Goal: Task Accomplishment & Management: Manage account settings

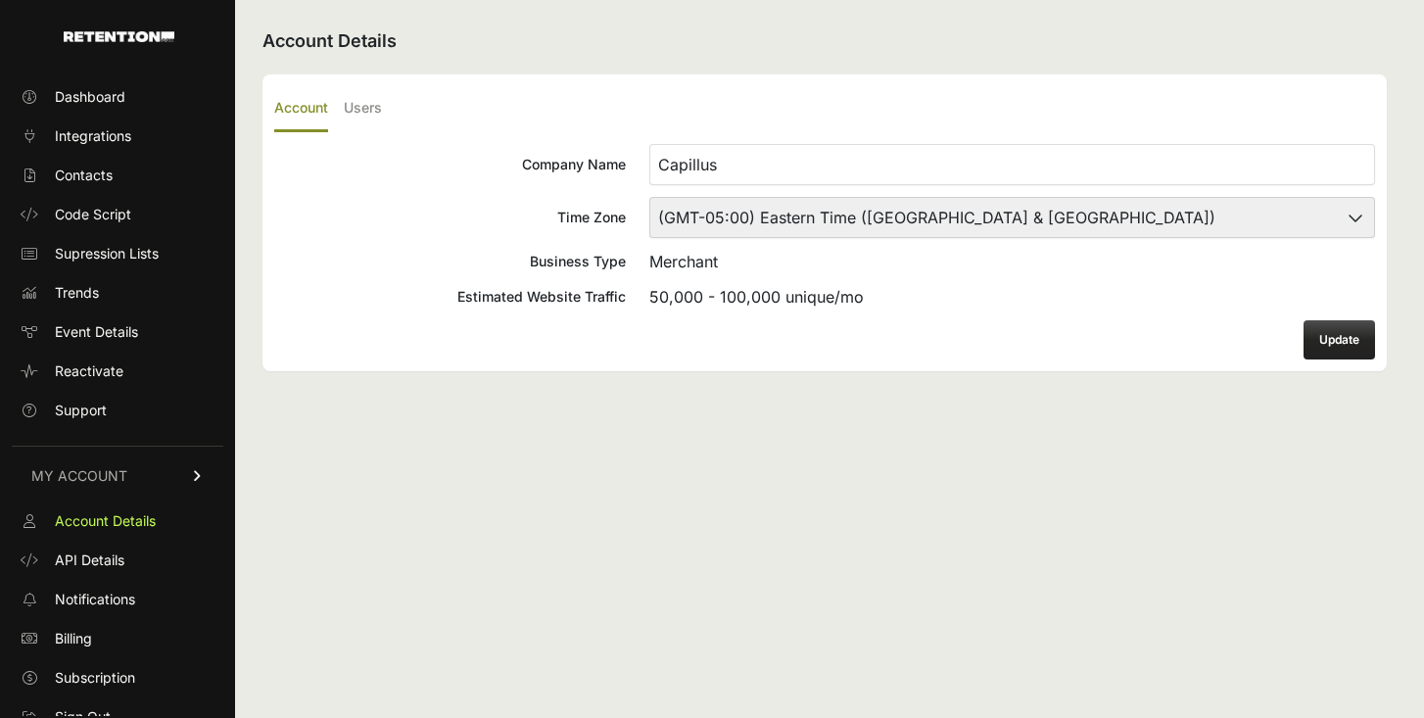
scroll to position [17, 0]
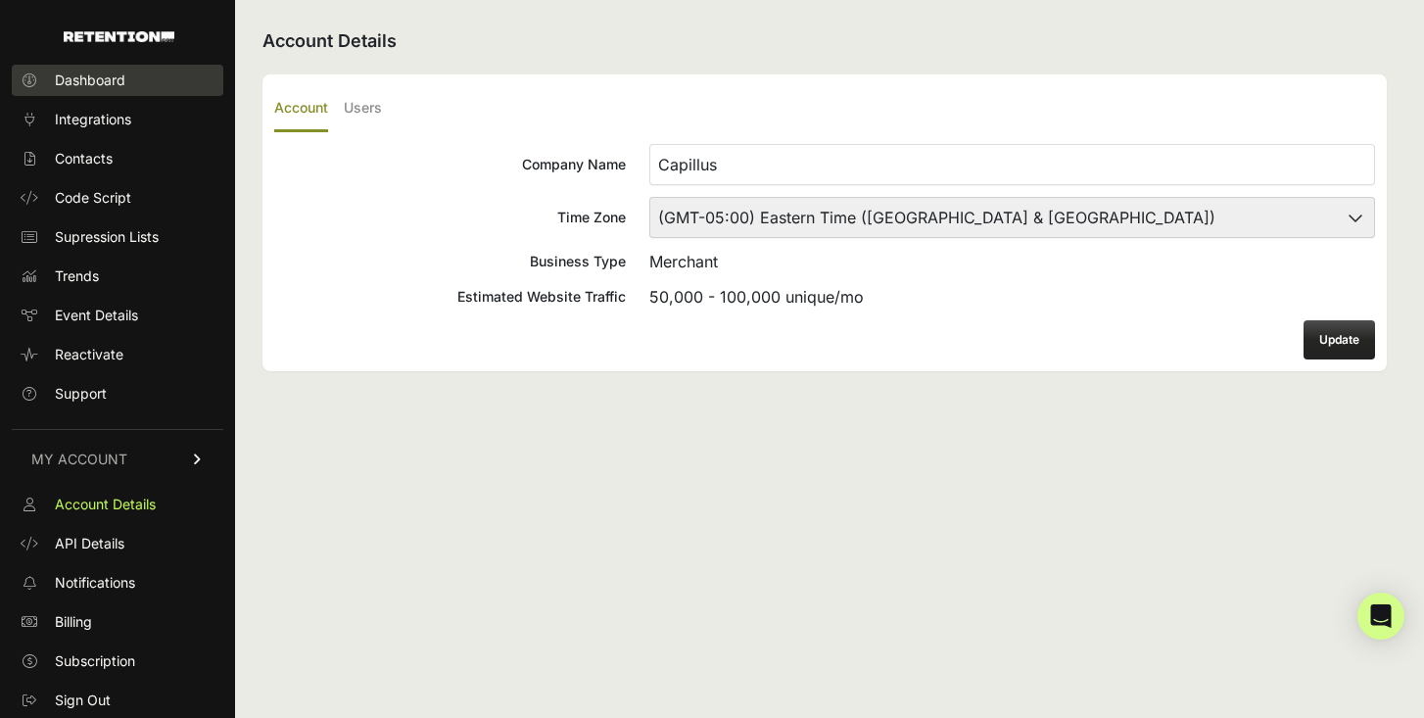
click at [92, 84] on span "Dashboard" at bounding box center [90, 81] width 71 height 20
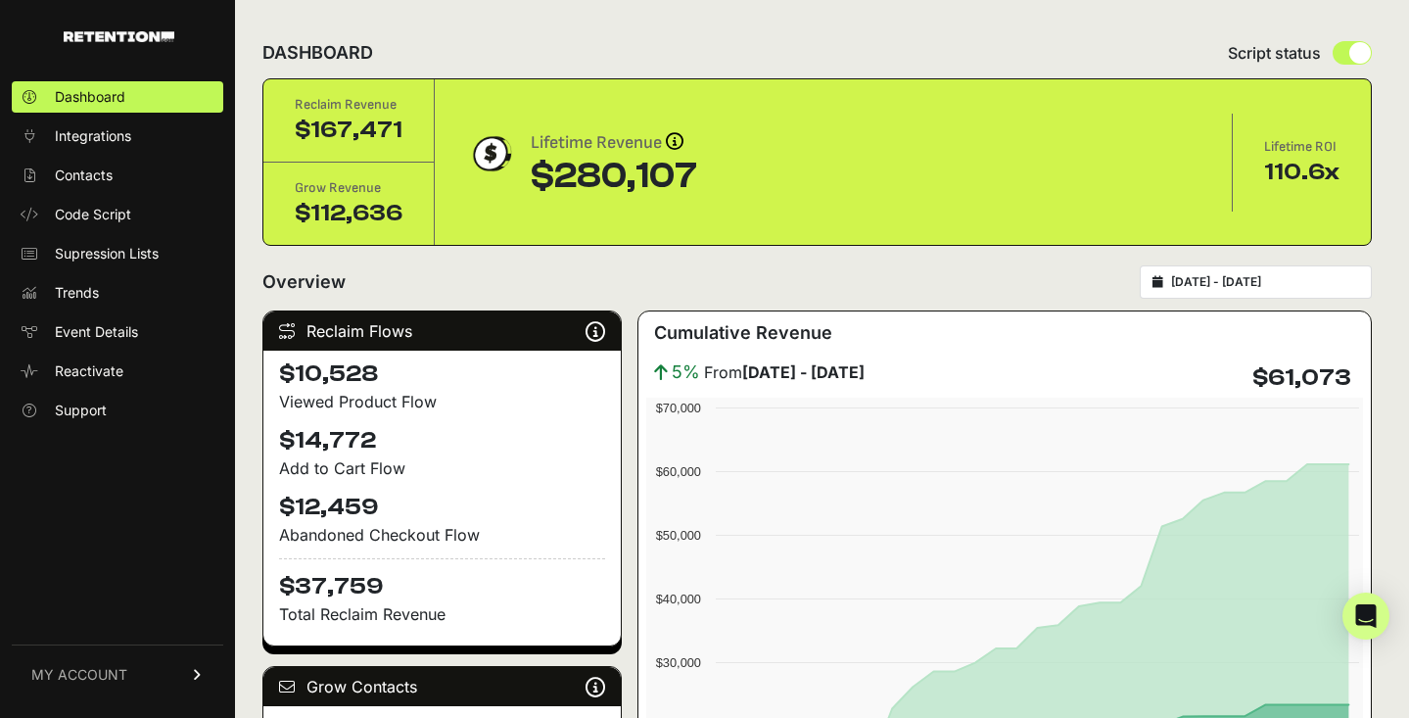
click at [142, 670] on link "MY ACCOUNT" at bounding box center [118, 674] width 212 height 60
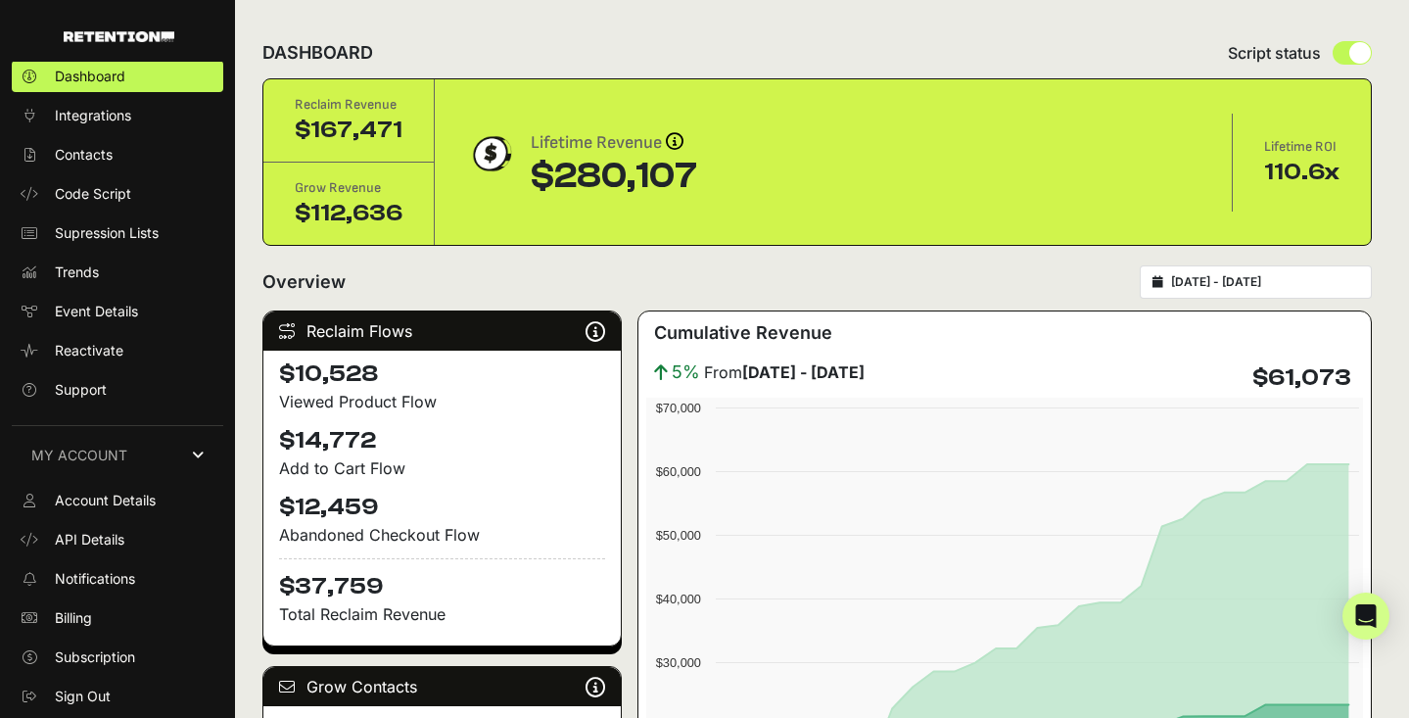
scroll to position [17, 0]
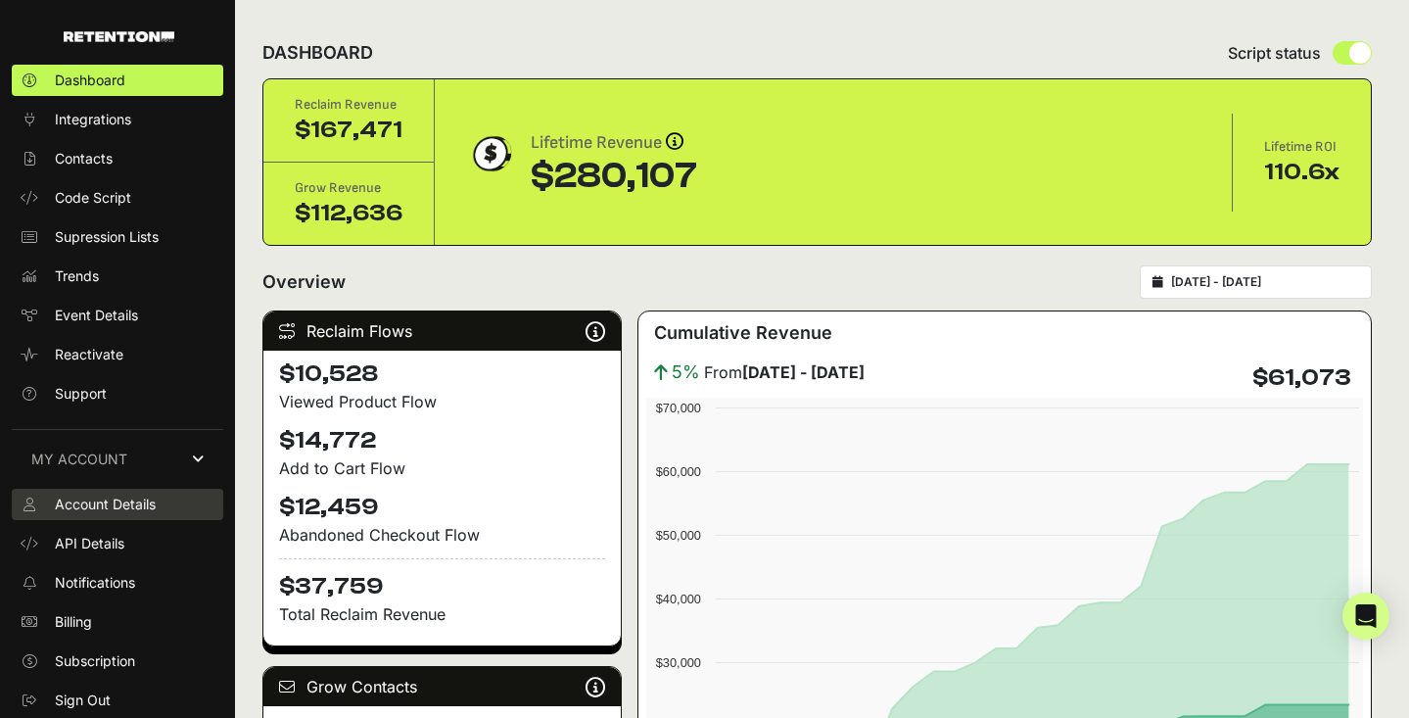
click at [107, 507] on span "Account Details" at bounding box center [105, 505] width 101 height 20
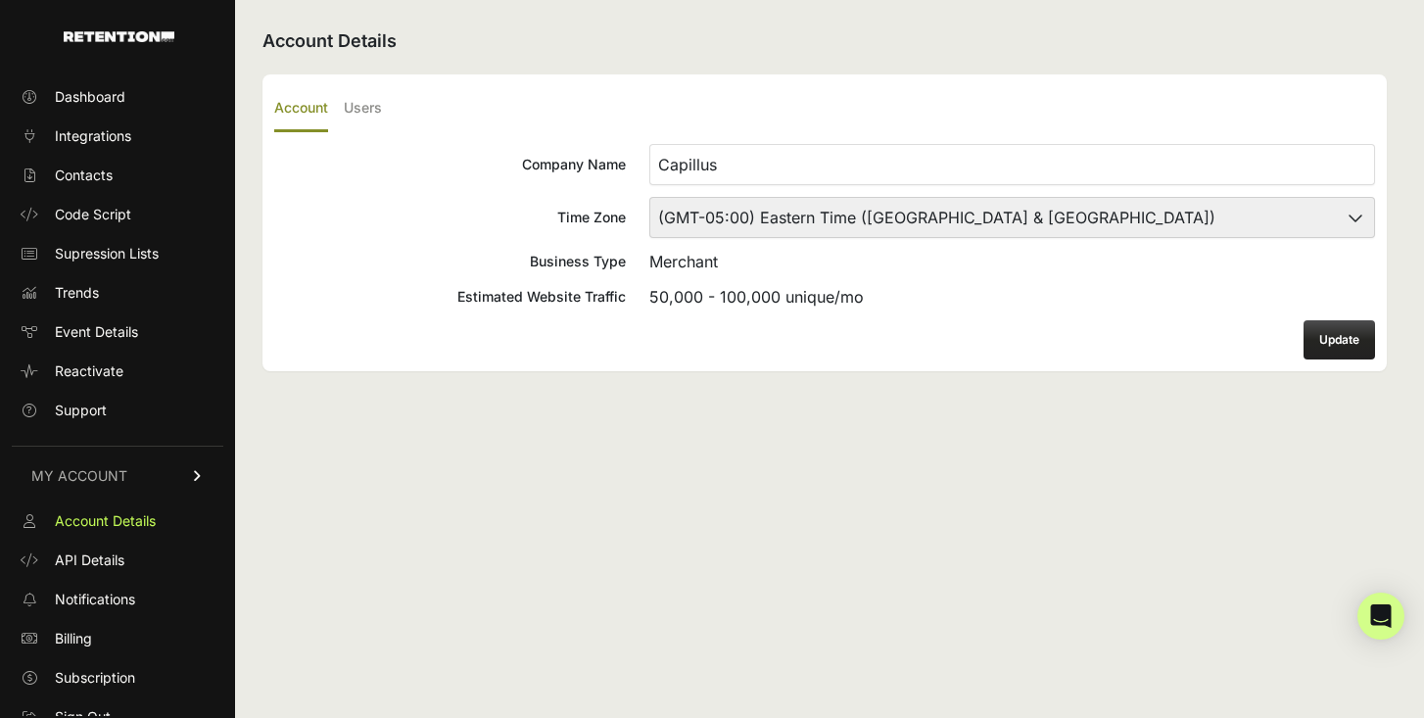
scroll to position [17, 0]
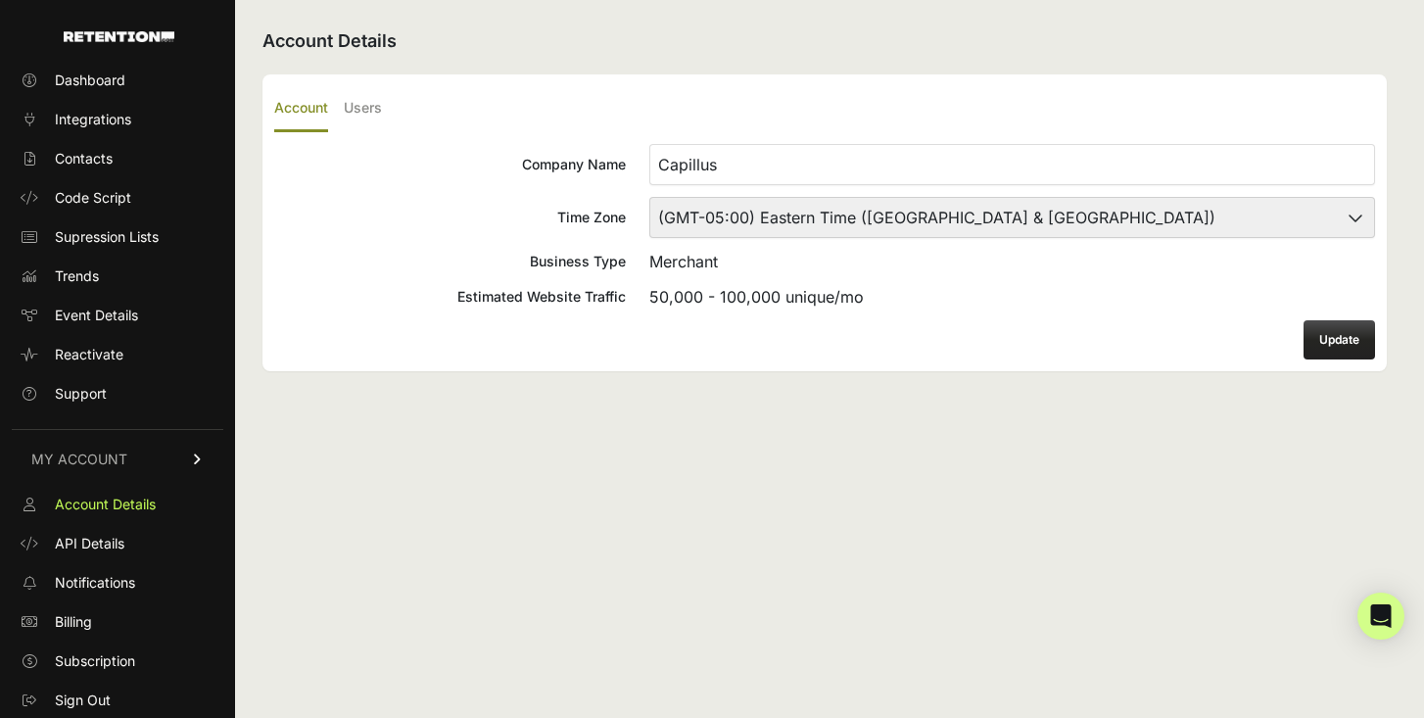
click at [387, 114] on ul "Account Users" at bounding box center [824, 109] width 1101 height 46
click at [370, 102] on label "Users" at bounding box center [363, 109] width 38 height 46
click at [0, 0] on input "Users" at bounding box center [0, 0] width 0 height 0
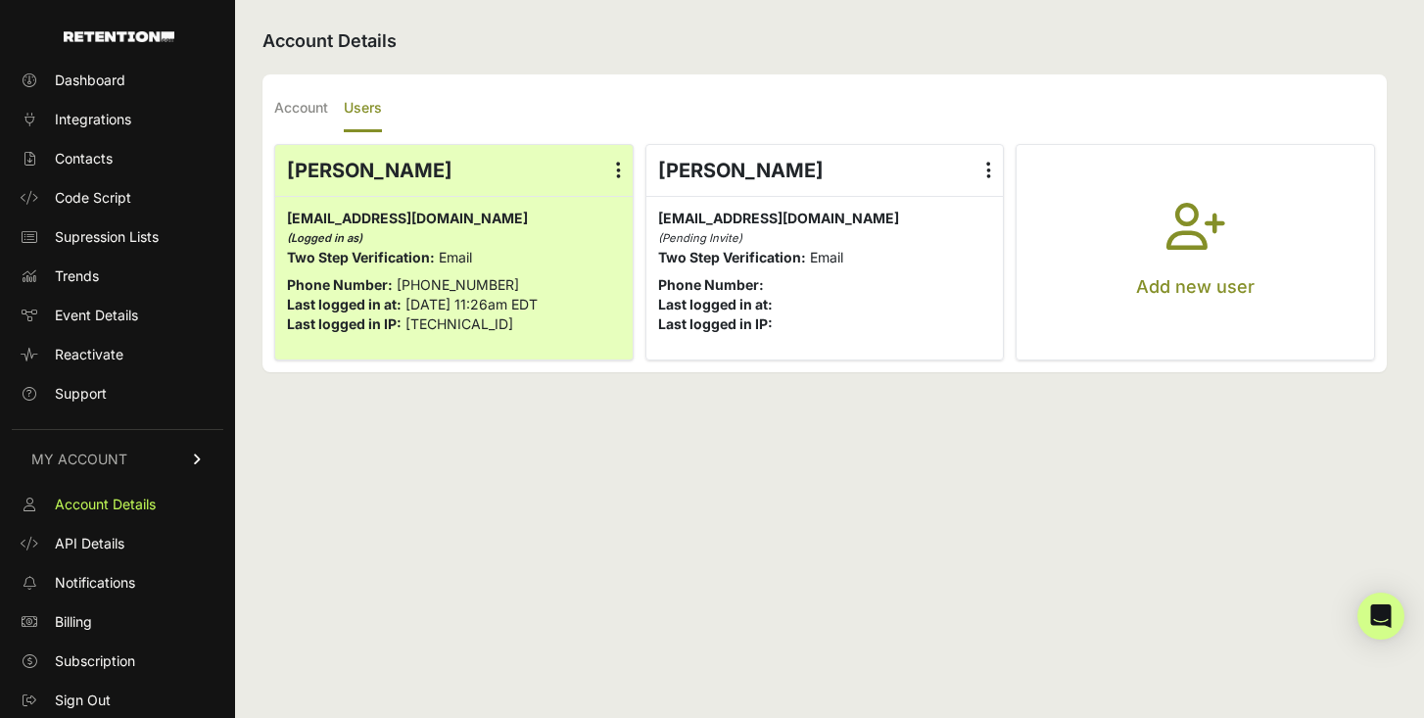
click at [1159, 275] on p "Add new user" at bounding box center [1195, 286] width 119 height 27
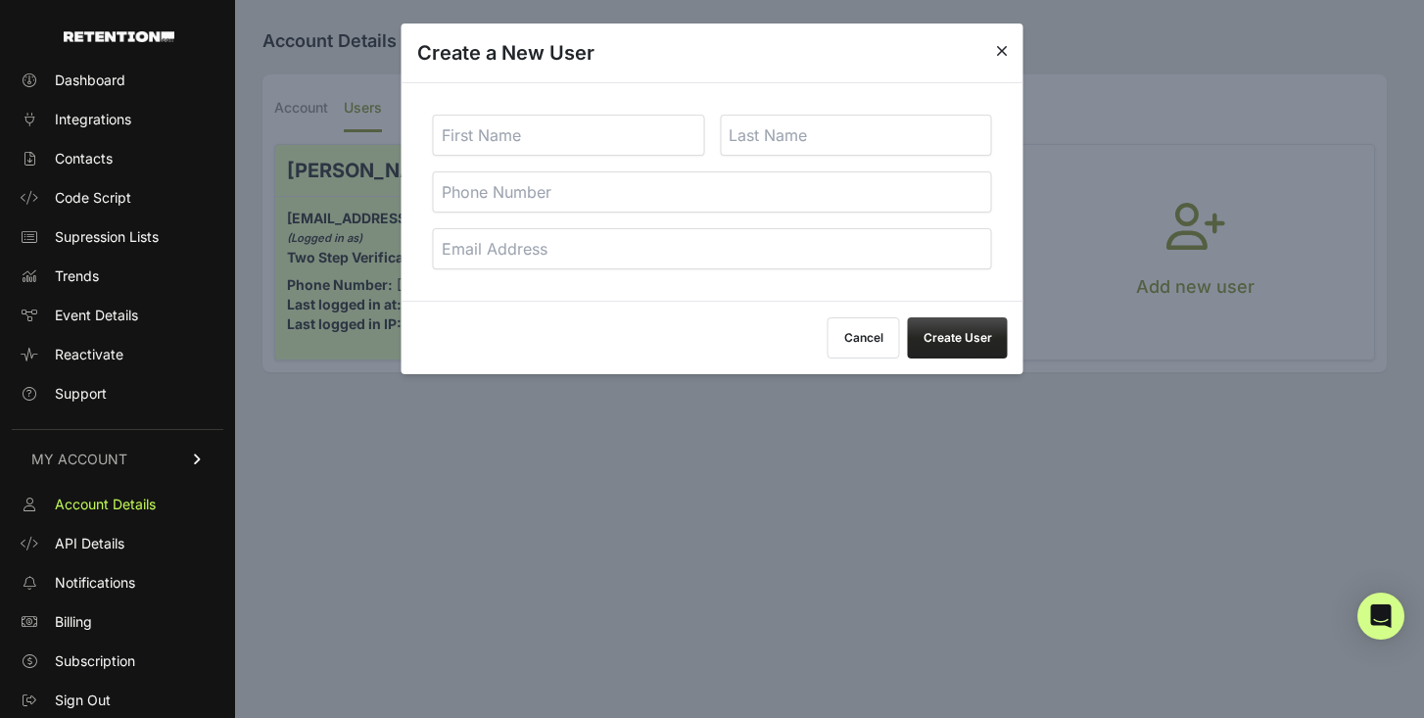
click at [883, 344] on button "Cancel" at bounding box center [864, 337] width 72 height 41
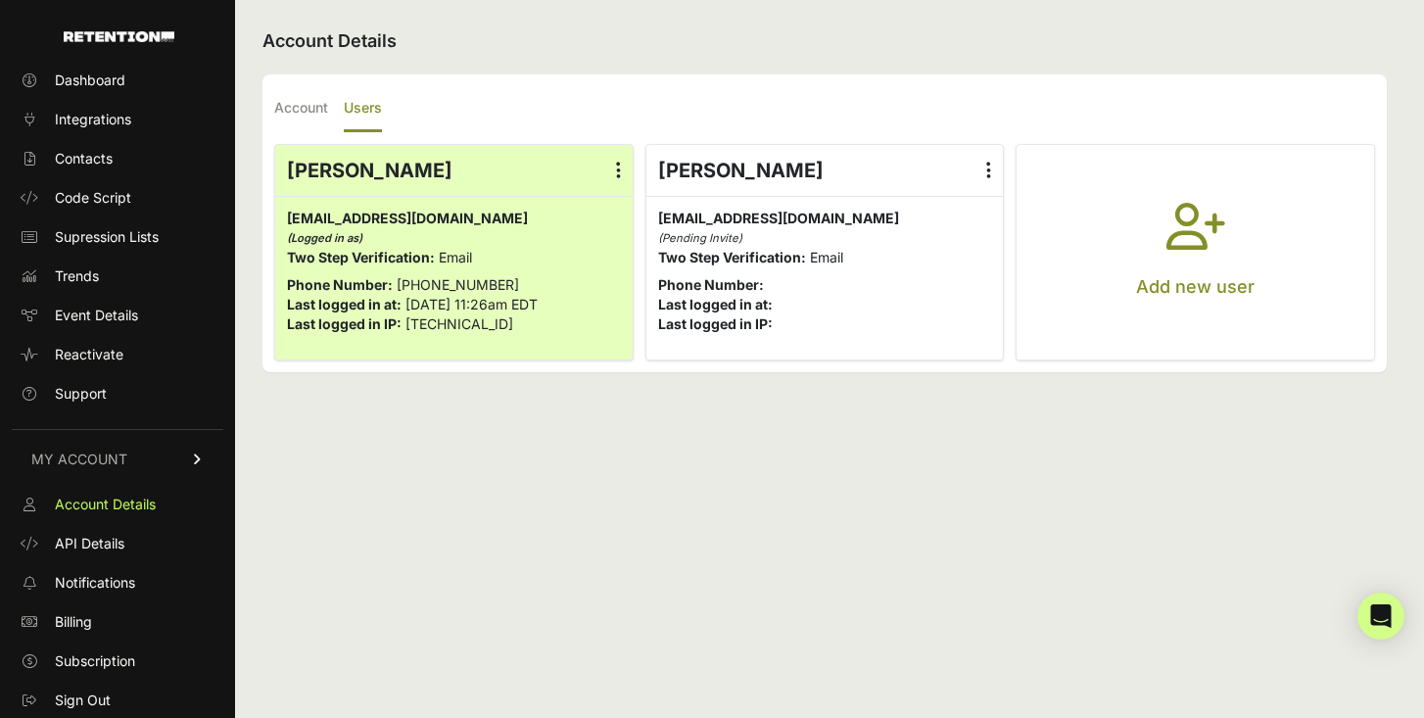
click at [1168, 284] on p "Add new user" at bounding box center [1195, 286] width 119 height 27
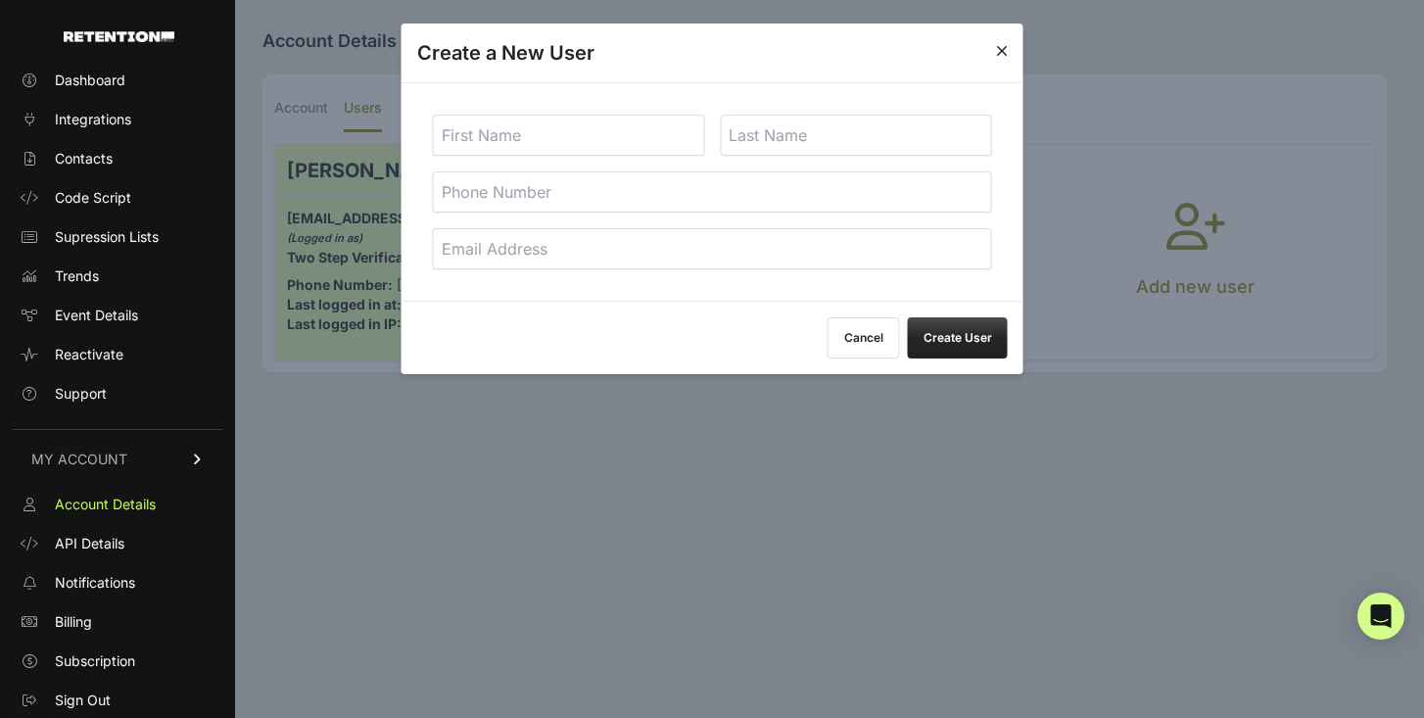
click at [652, 151] on input "text" at bounding box center [569, 135] width 272 height 41
type input "Mikael"
click at [796, 248] on input "email" at bounding box center [712, 248] width 559 height 41
type input "m"
click at [765, 135] on input "text" at bounding box center [856, 135] width 272 height 41
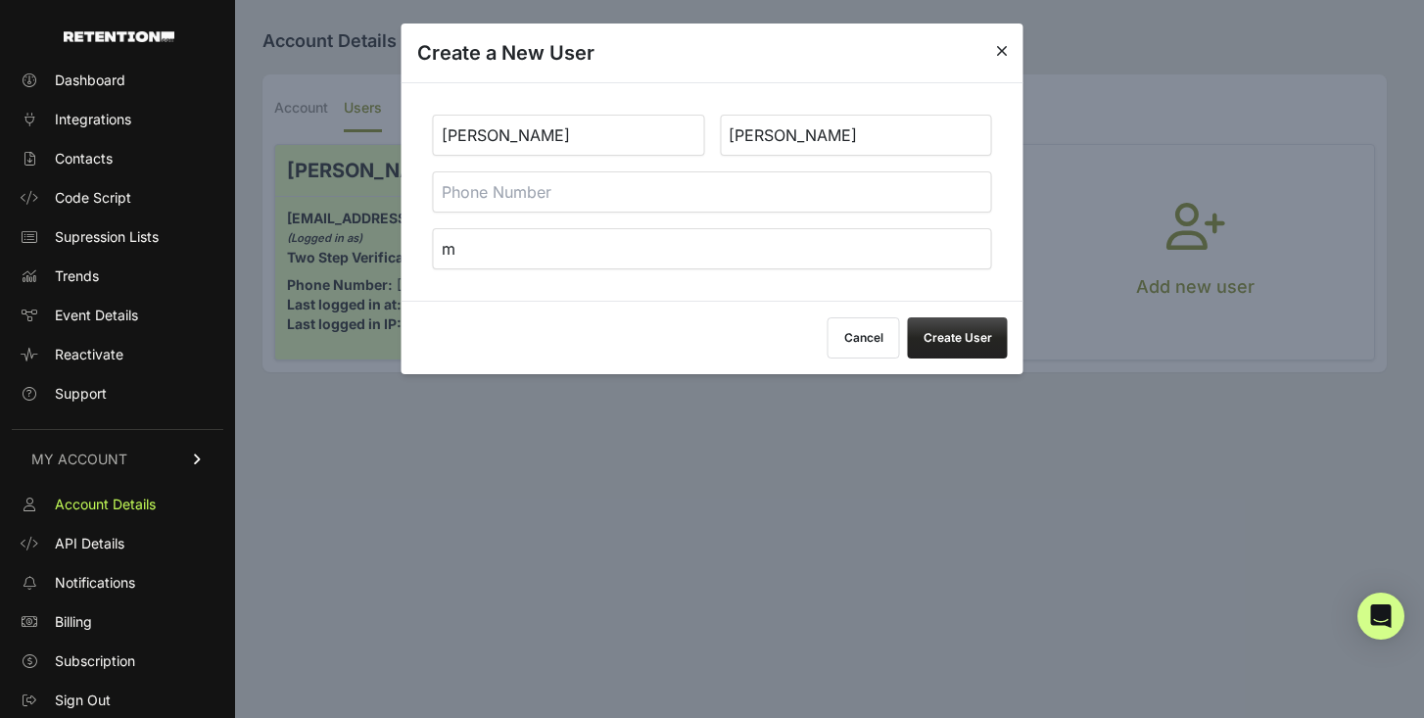
type input "Romero"
click at [546, 249] on input "m" at bounding box center [712, 248] width 559 height 41
type input "mromero@capillus.com"
click at [978, 324] on button "Create User" at bounding box center [958, 337] width 100 height 41
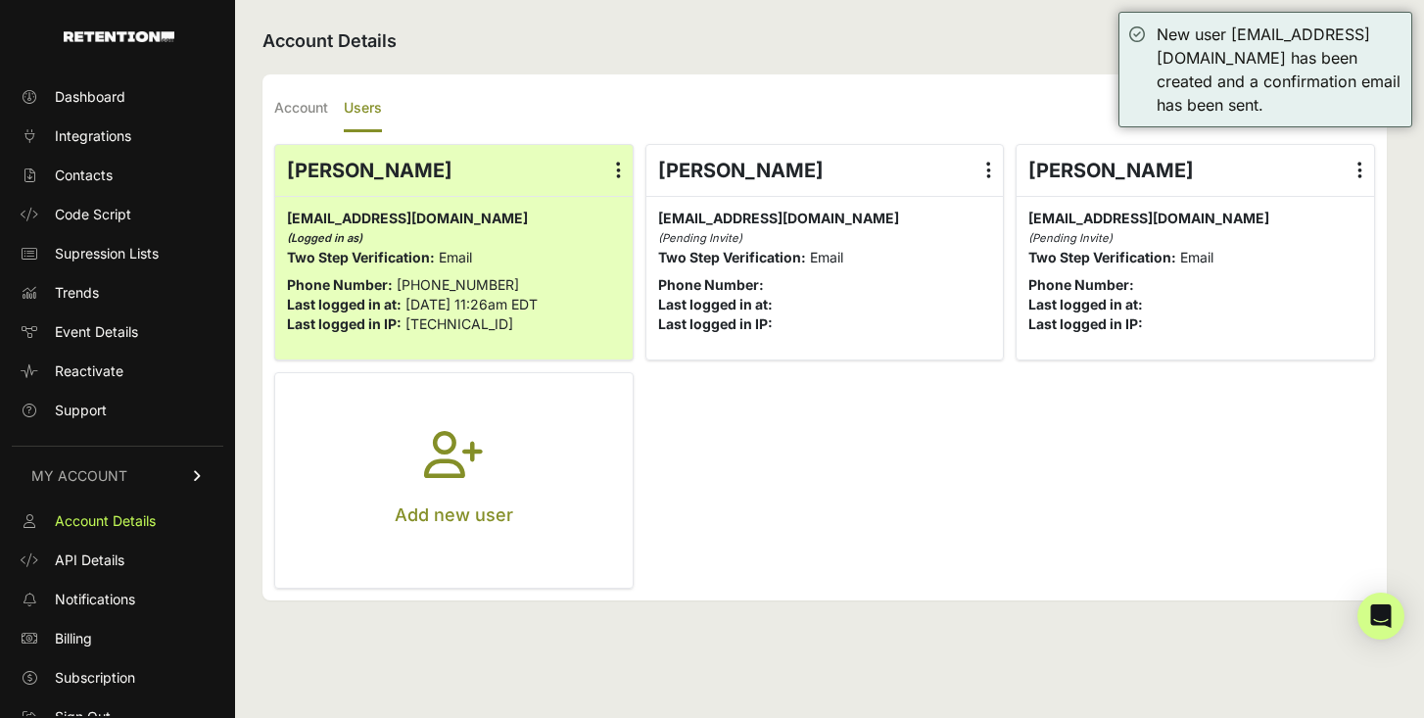
scroll to position [17, 0]
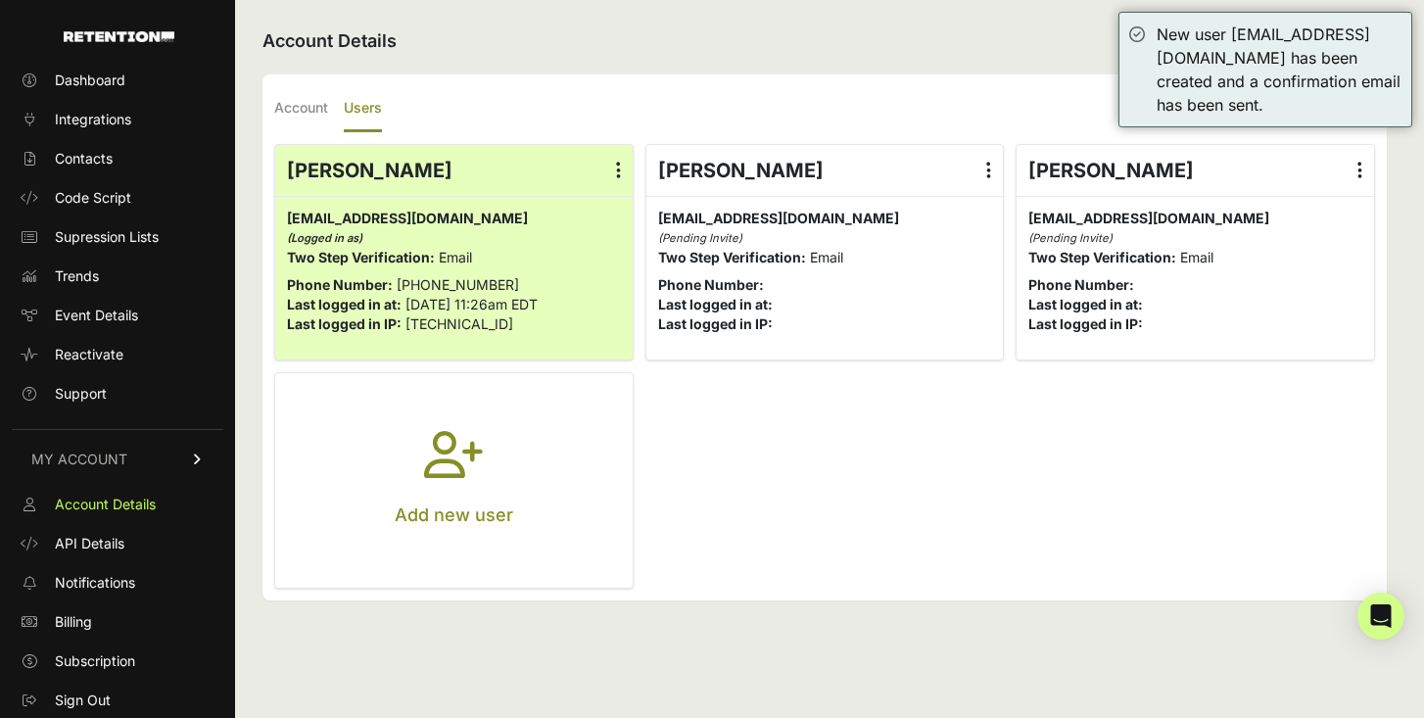
click at [990, 60] on div "Account Details Account Users Company Name Capillus Time Zone (GMT-10:00) Ameri…" at bounding box center [824, 359] width 1179 height 718
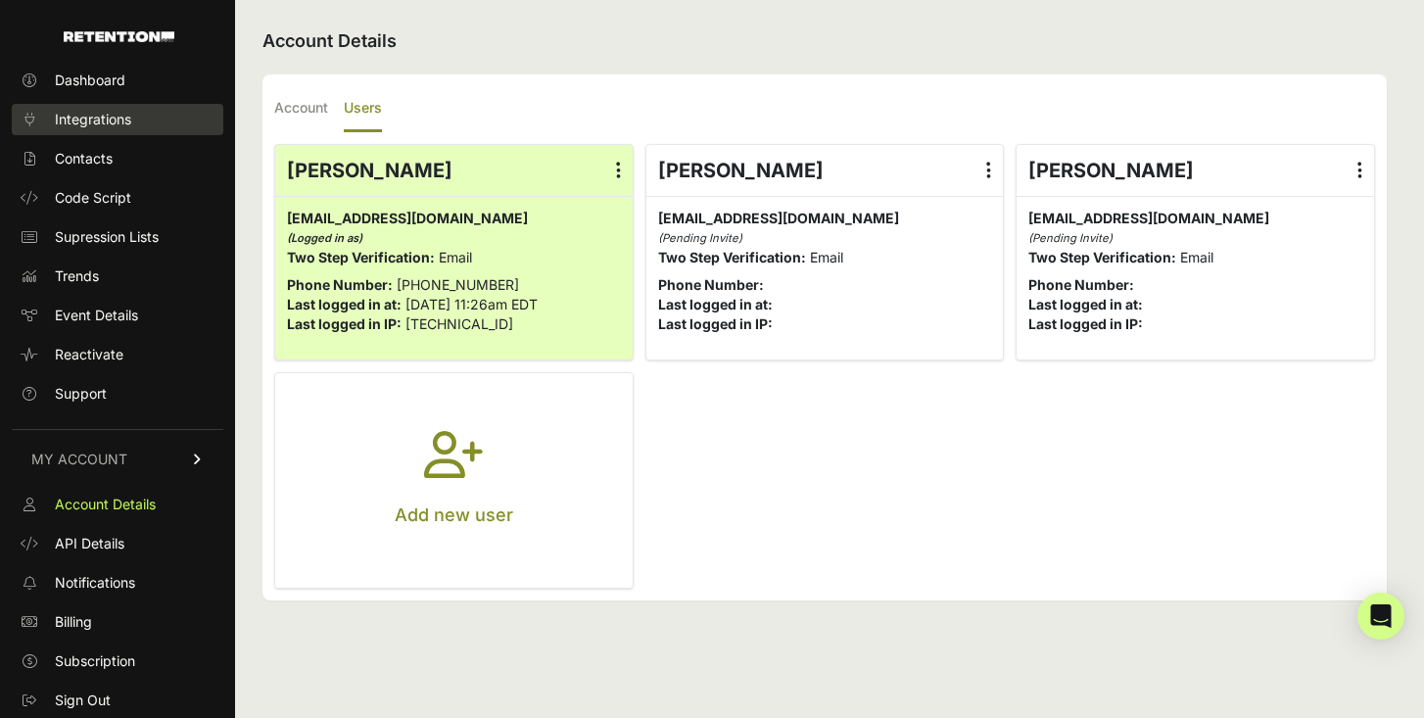
click at [156, 119] on link "Integrations" at bounding box center [118, 119] width 212 height 31
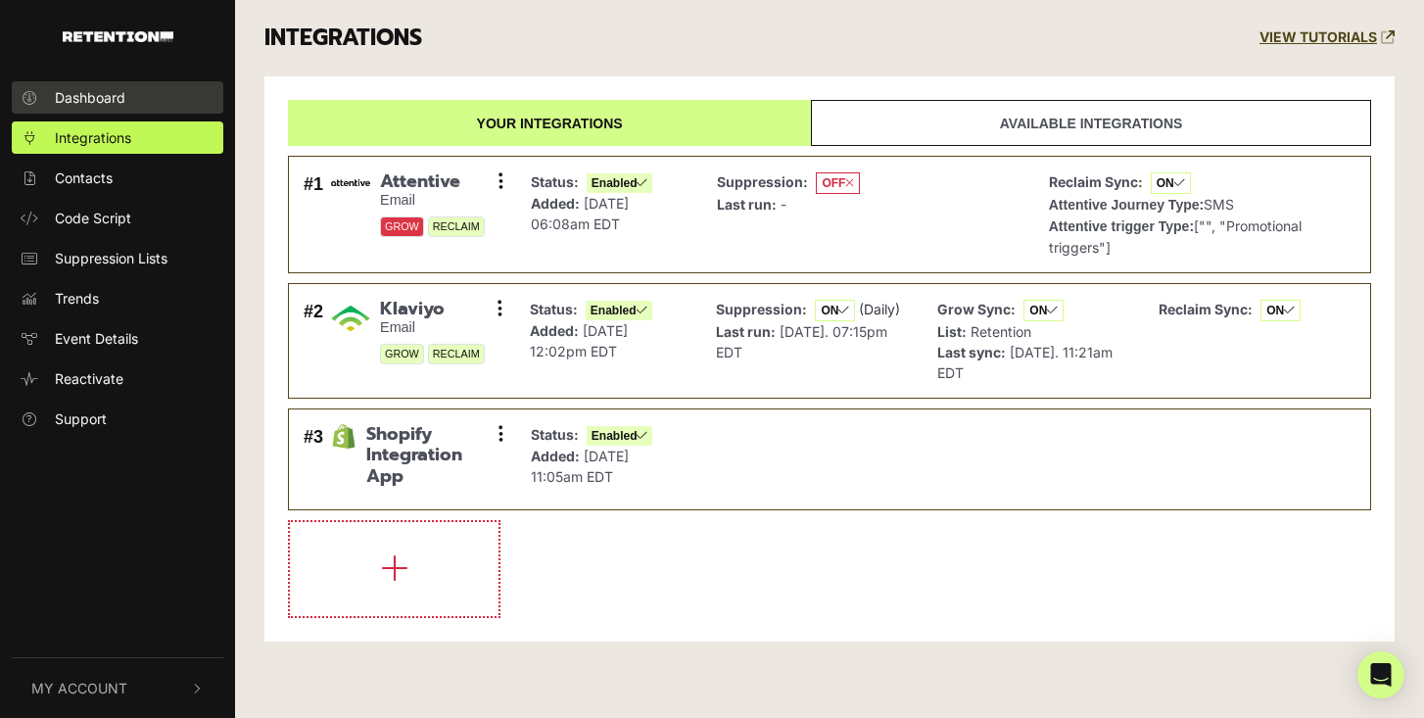
click at [84, 88] on span "Dashboard" at bounding box center [90, 97] width 71 height 21
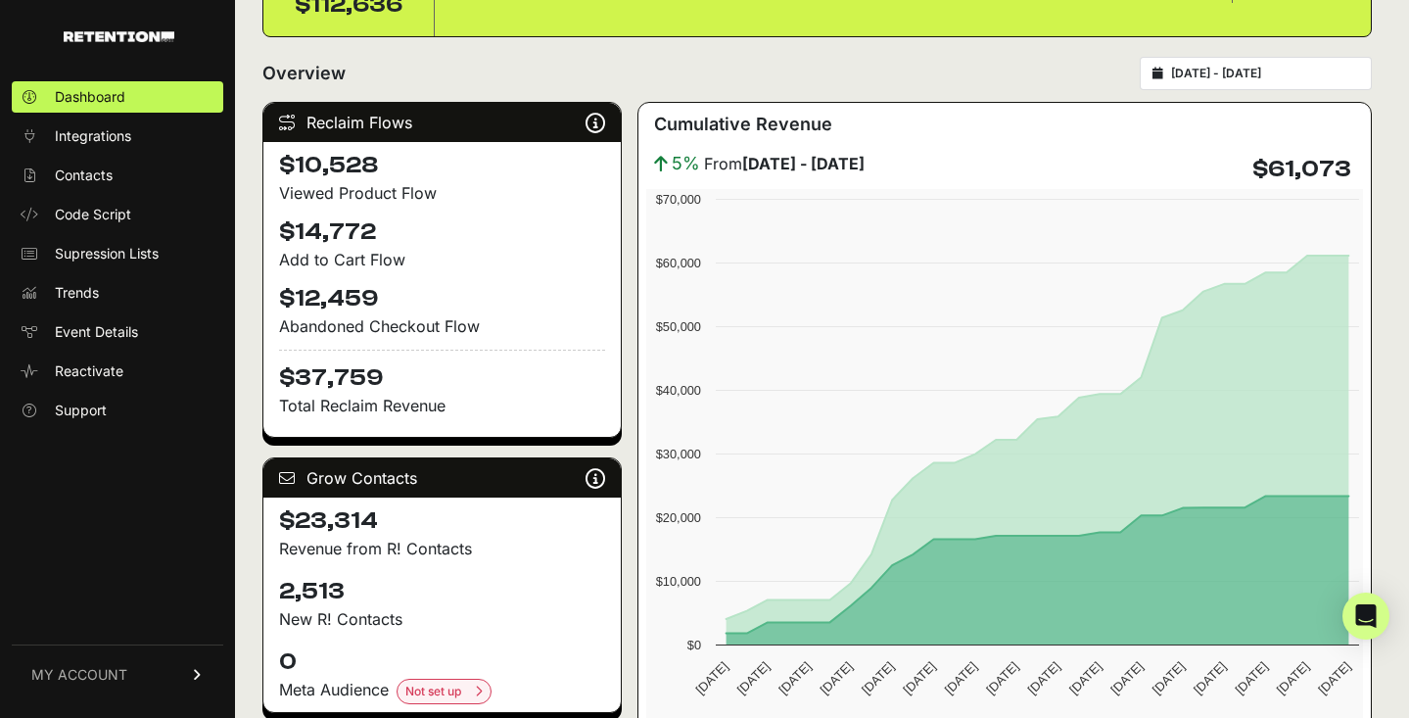
scroll to position [220, 0]
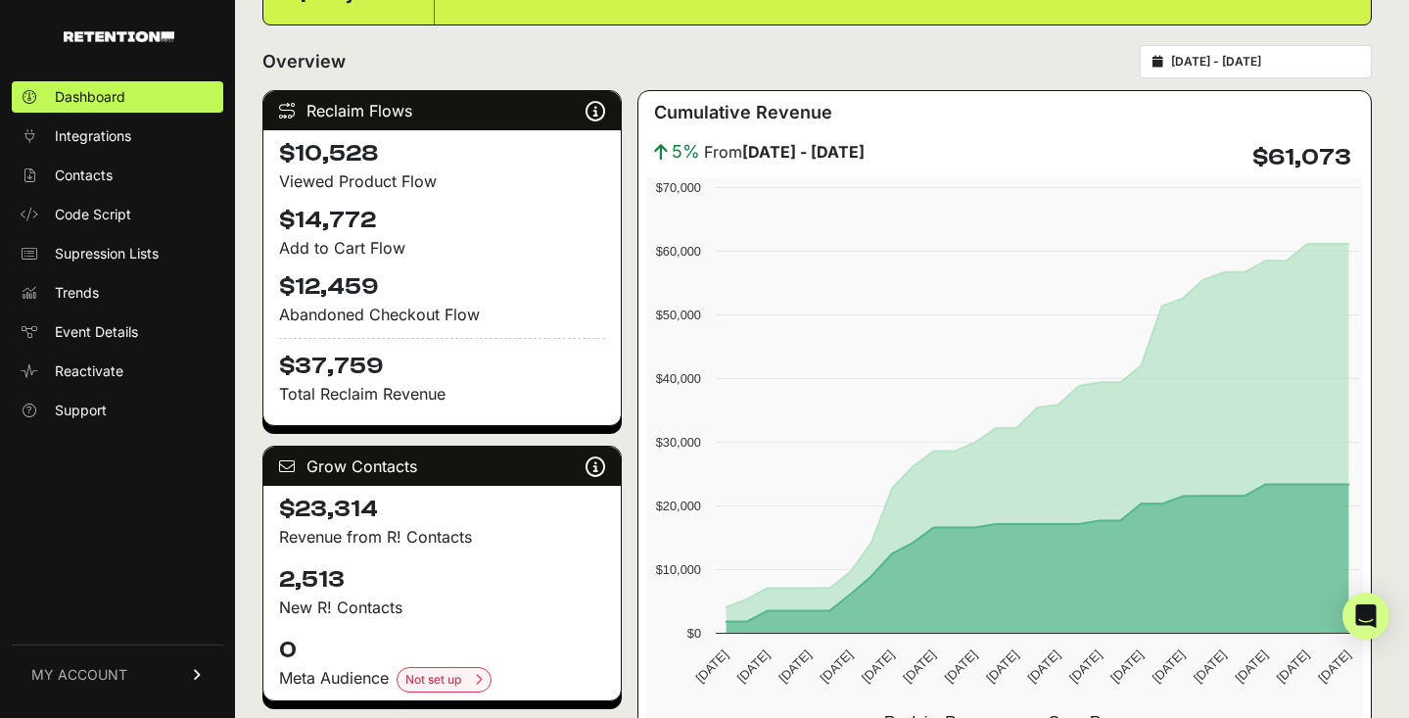
click at [1334, 65] on input "[DATE] - [DATE]" at bounding box center [1265, 62] width 188 height 16
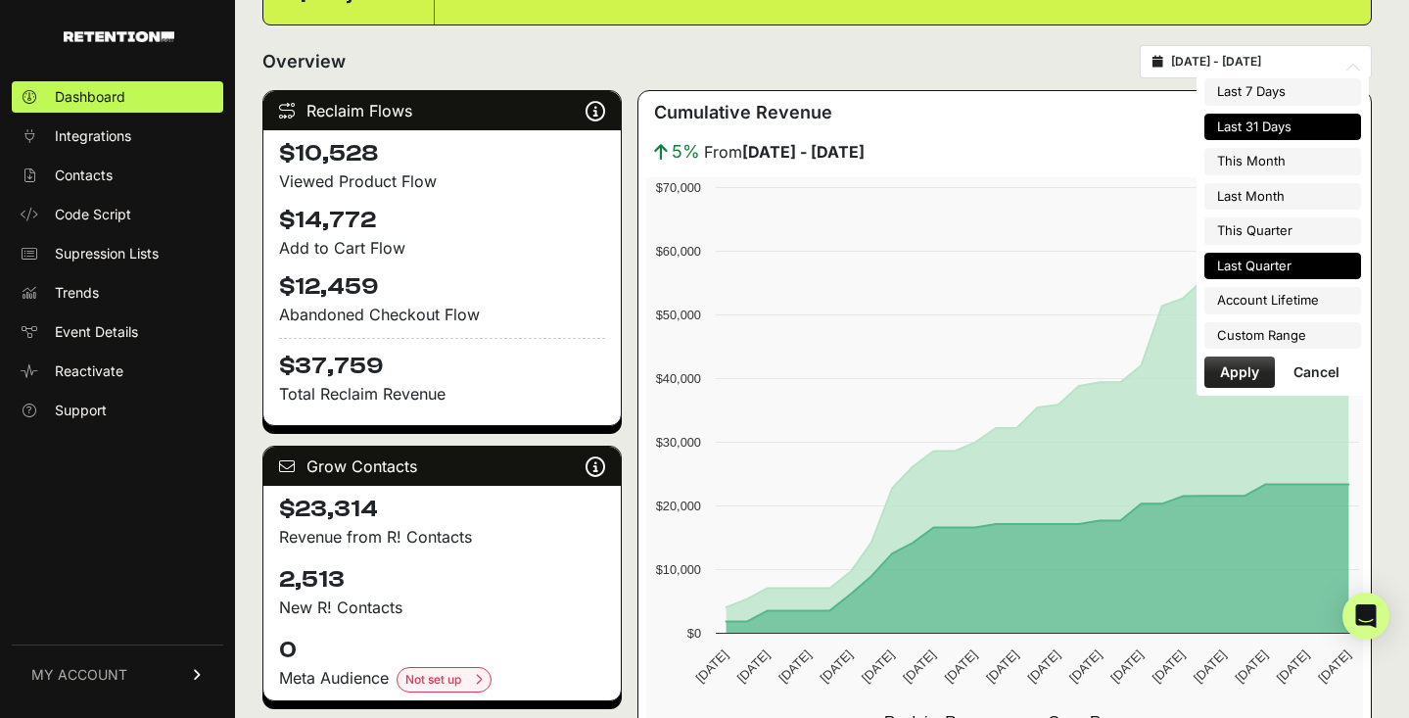
click at [1285, 269] on li "Last Quarter" at bounding box center [1283, 266] width 157 height 27
type input "[DATE] - [DATE]"
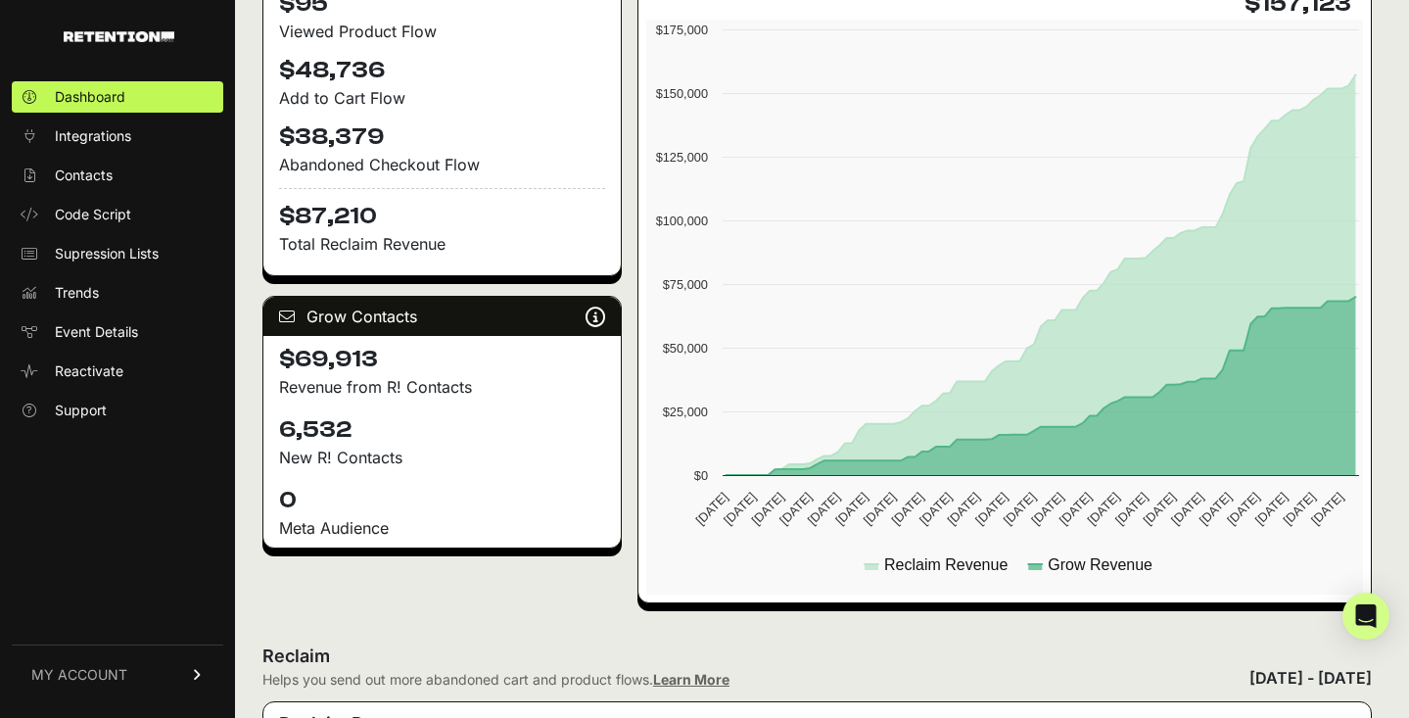
scroll to position [67, 0]
